Goal: Find specific page/section: Find specific page/section

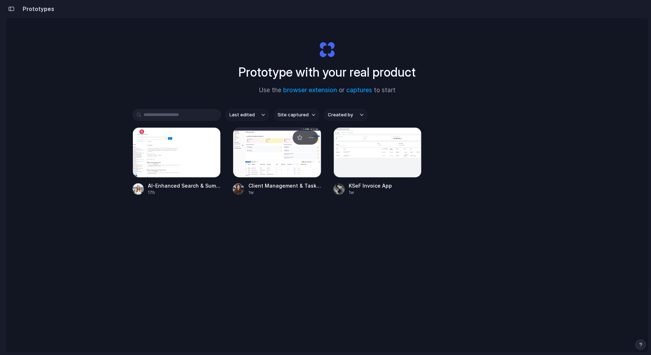
click at [288, 173] on div at bounding box center [277, 152] width 89 height 50
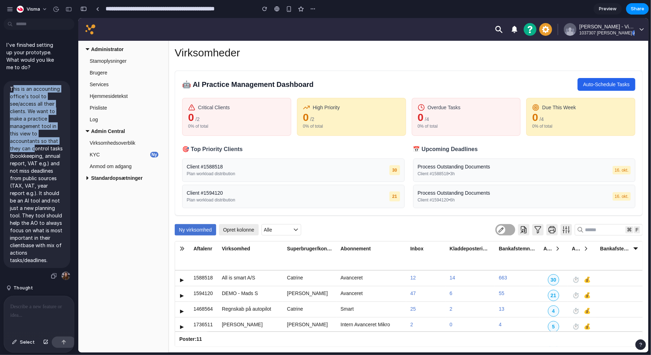
drag, startPoint x: 13, startPoint y: 89, endPoint x: 32, endPoint y: 151, distance: 64.9
click at [32, 150] on p "This is an accounting office's tool to see/access all their clients. We want to…" at bounding box center [37, 174] width 54 height 179
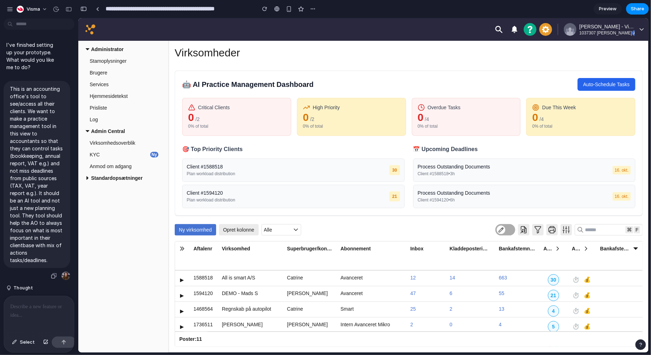
click at [33, 202] on p "This is an accounting office's tool to see/access all their clients. We want to…" at bounding box center [37, 174] width 54 height 179
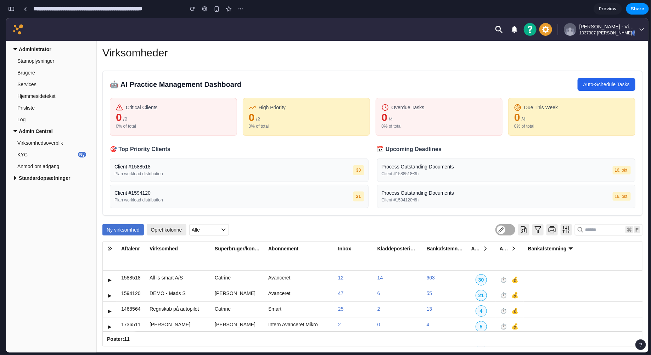
click at [410, 69] on div "Virksomheder 🤖 AI Practice Management Dashboard Auto-Schedule Tasks Critical Cl…" at bounding box center [372, 196] width 540 height 300
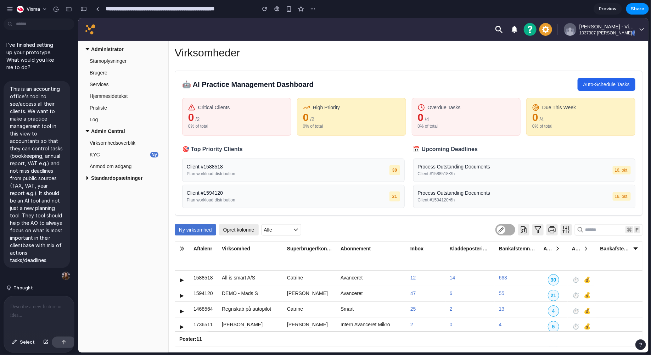
click at [35, 306] on p at bounding box center [38, 306] width 57 height 9
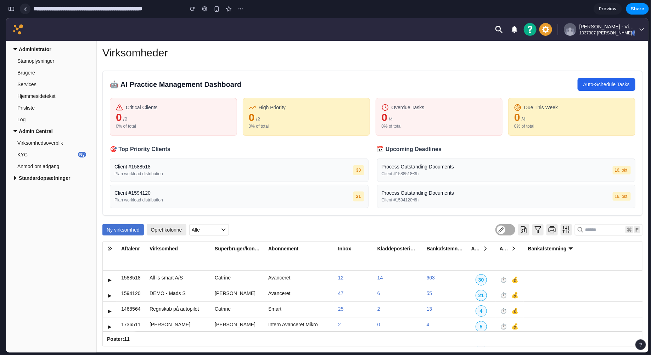
click at [26, 9] on div at bounding box center [25, 9] width 3 height 4
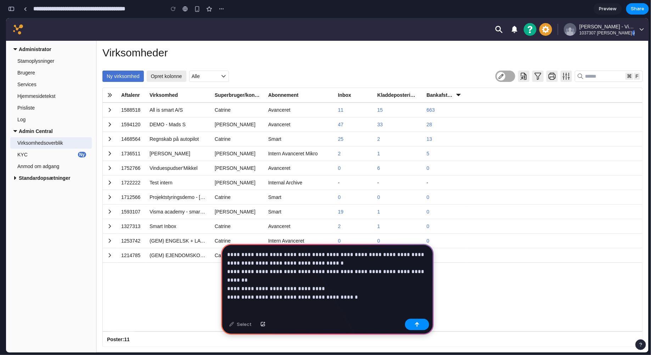
click at [265, 287] on p "**********" at bounding box center [327, 271] width 200 height 43
drag, startPoint x: 281, startPoint y: 305, endPoint x: 211, endPoint y: 287, distance: 71.7
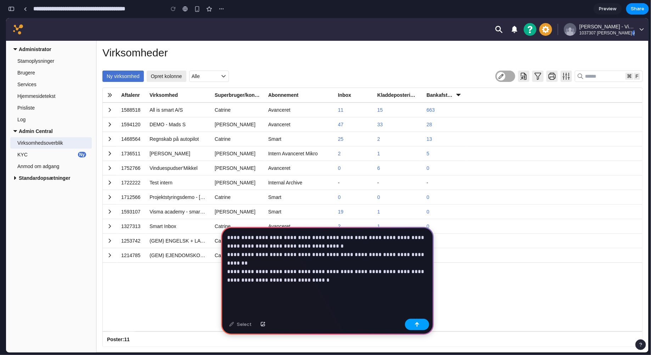
click at [419, 324] on button "button" at bounding box center [417, 323] width 24 height 11
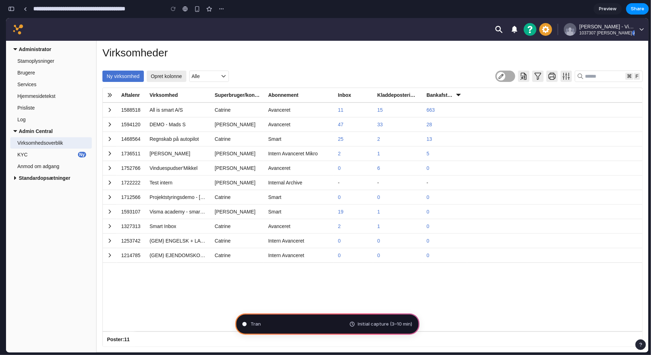
type input "**********"
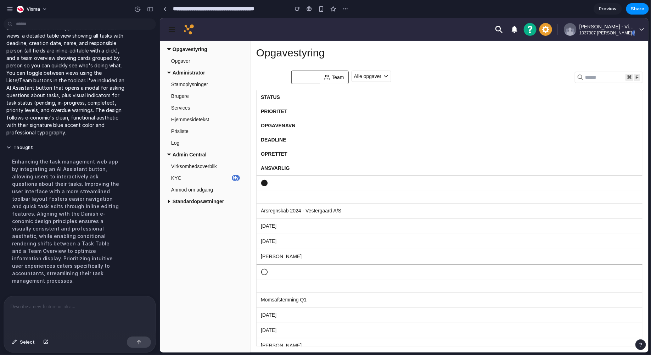
scroll to position [103, 0]
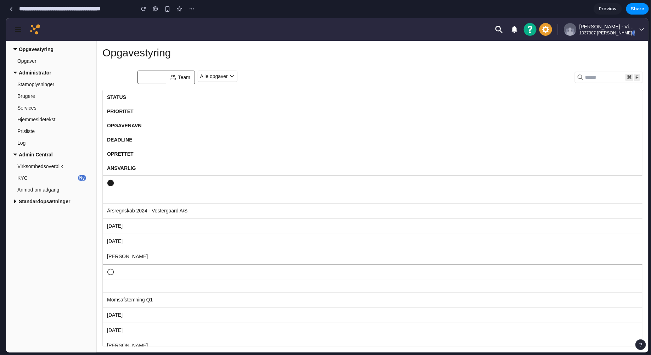
drag, startPoint x: 158, startPoint y: 102, endPoint x: 0, endPoint y: 117, distance: 159.0
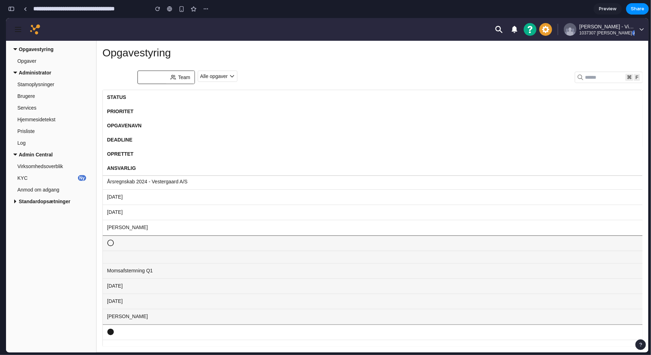
scroll to position [0, 0]
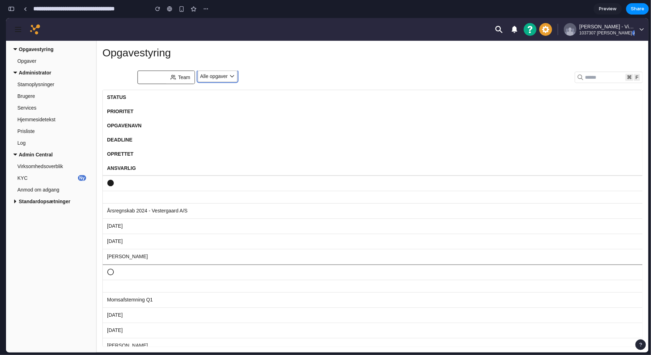
click at [213, 74] on div "Alle opgaver" at bounding box center [214, 76] width 28 height 9
click at [174, 79] on button "Team" at bounding box center [180, 76] width 28 height 13
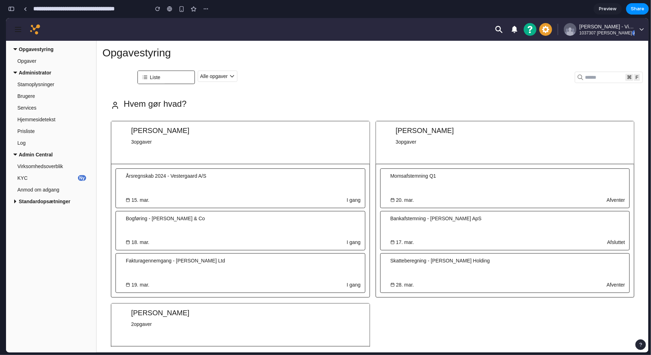
click at [172, 78] on icon at bounding box center [173, 77] width 6 height 6
click at [224, 75] on div "Alle opgaver" at bounding box center [214, 76] width 28 height 9
click at [416, 142] on p "3 opgaver" at bounding box center [425, 141] width 58 height 7
click at [218, 78] on div "Alle opgaver" at bounding box center [214, 76] width 28 height 9
click at [165, 85] on div "Ny opgave Liste Team Alle opgaver AI Assistent ⌘ F Vis kun søgeresultat Hvem gø…" at bounding box center [372, 208] width 540 height 276
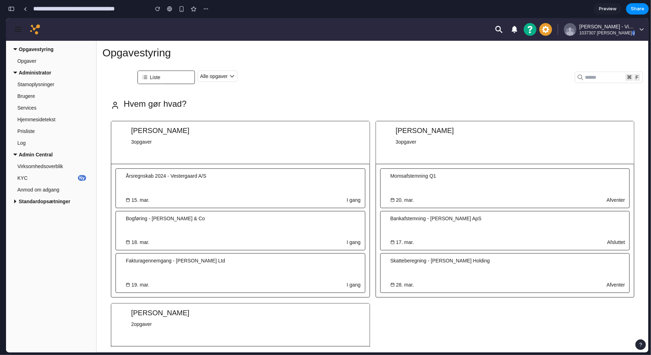
click at [166, 78] on button "Team" at bounding box center [180, 76] width 28 height 13
